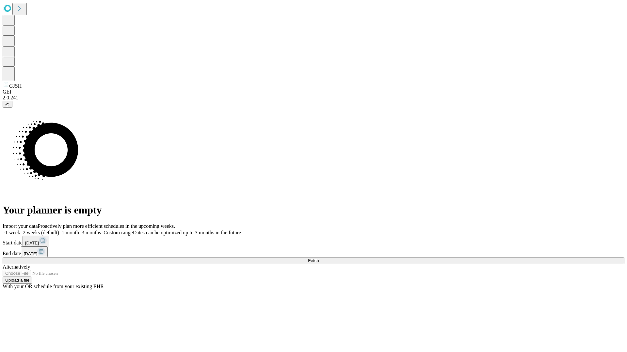
click at [319, 258] on span "Fetch" at bounding box center [313, 260] width 11 height 5
